Goal: Navigation & Orientation: Find specific page/section

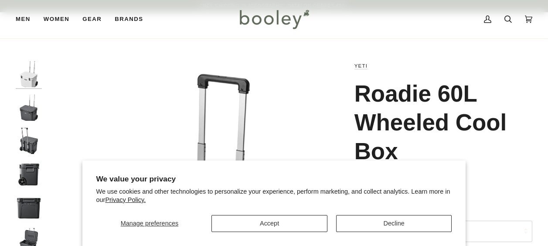
scroll to position [131, 0]
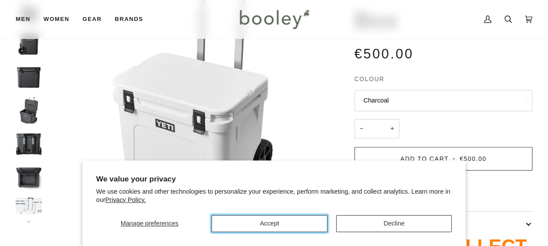
click at [285, 221] on button "Accept" at bounding box center [269, 223] width 116 height 17
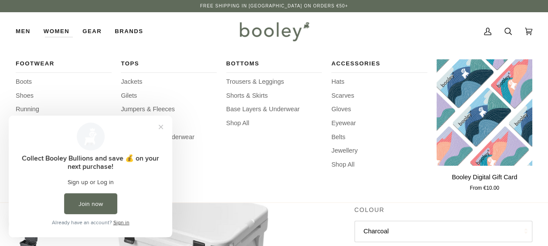
scroll to position [0, 0]
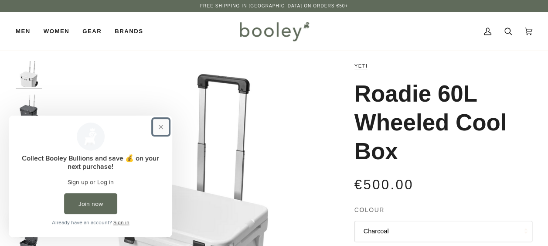
click at [162, 126] on button "Close prompt" at bounding box center [161, 127] width 16 height 16
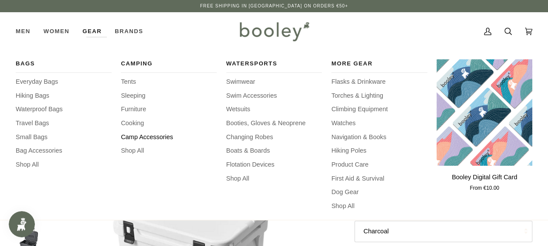
click at [161, 138] on span "Camp Accessories" at bounding box center [169, 137] width 96 height 10
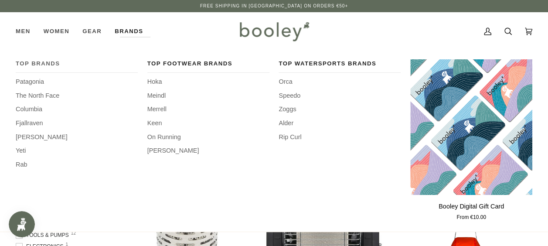
click at [47, 62] on span "Top Brands" at bounding box center [77, 63] width 122 height 9
